Goal: Check status: Check status

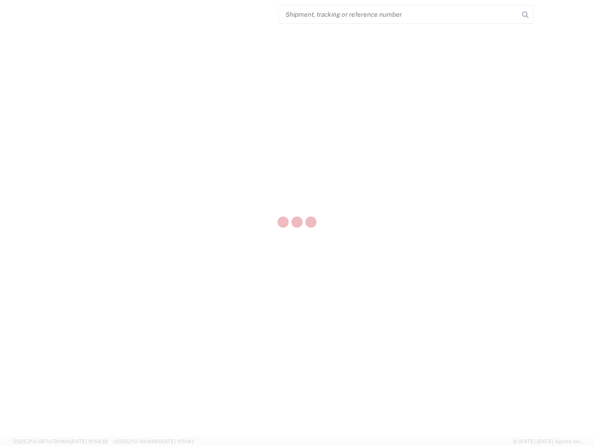
select select "US"
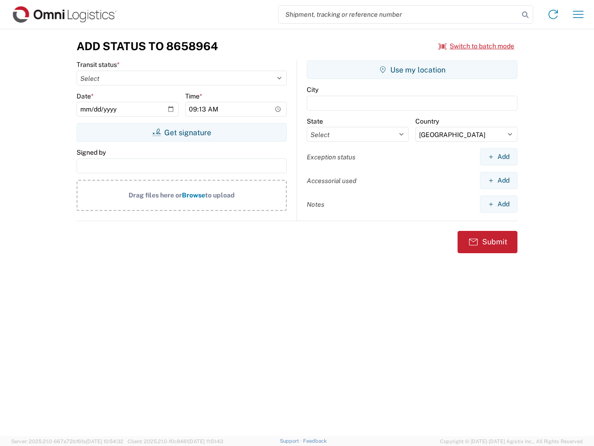
click at [399, 14] on input "search" at bounding box center [399, 15] width 240 height 18
click at [525, 15] on icon at bounding box center [525, 14] width 13 height 13
click at [553, 14] on icon at bounding box center [553, 14] width 15 height 15
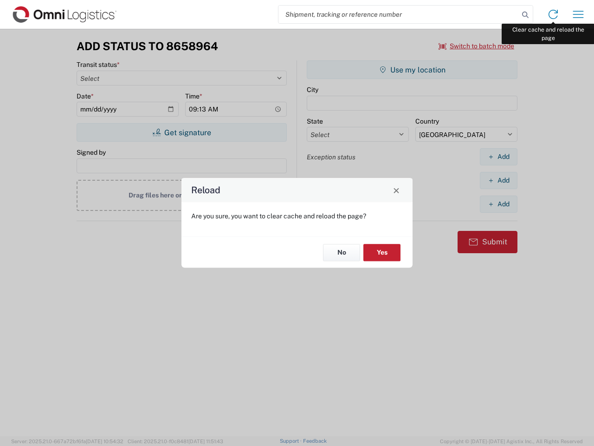
click at [578, 14] on div "Reload Are you sure, you want to clear cache and reload the page? No Yes" at bounding box center [297, 223] width 594 height 446
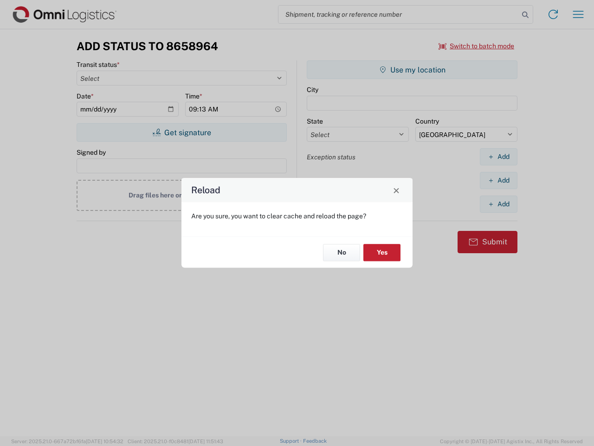
click at [477, 46] on div "Reload Are you sure, you want to clear cache and reload the page? No Yes" at bounding box center [297, 223] width 594 height 446
click at [181, 132] on div "Reload Are you sure, you want to clear cache and reload the page? No Yes" at bounding box center [297, 223] width 594 height 446
click at [412, 70] on div "Reload Are you sure, you want to clear cache and reload the page? No Yes" at bounding box center [297, 223] width 594 height 446
click at [499, 156] on div "Reload Are you sure, you want to clear cache and reload the page? No Yes" at bounding box center [297, 223] width 594 height 446
click at [499, 180] on div "Reload Are you sure, you want to clear cache and reload the page? No Yes" at bounding box center [297, 223] width 594 height 446
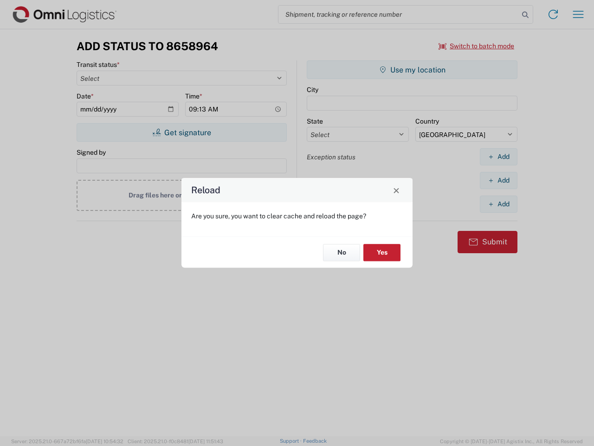
click at [499, 204] on div "Reload Are you sure, you want to clear cache and reload the page? No Yes" at bounding box center [297, 223] width 594 height 446
